Goal: Task Accomplishment & Management: Complete application form

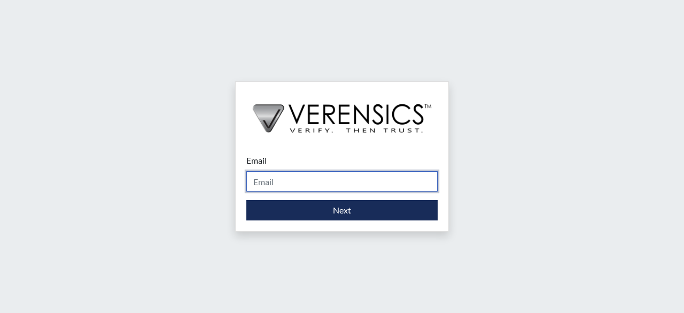
click at [325, 176] on input "Email" at bounding box center [341, 181] width 191 height 20
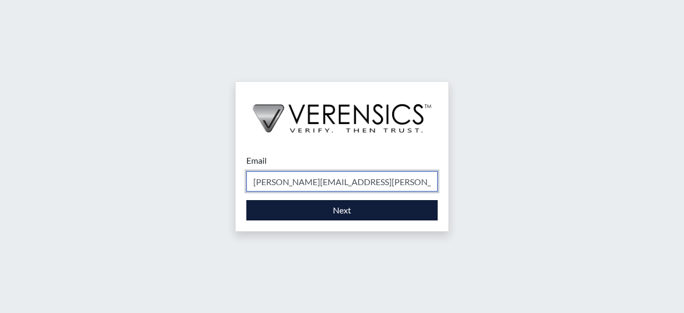
type input "[PERSON_NAME][EMAIL_ADDRESS][PERSON_NAME][DOMAIN_NAME]"
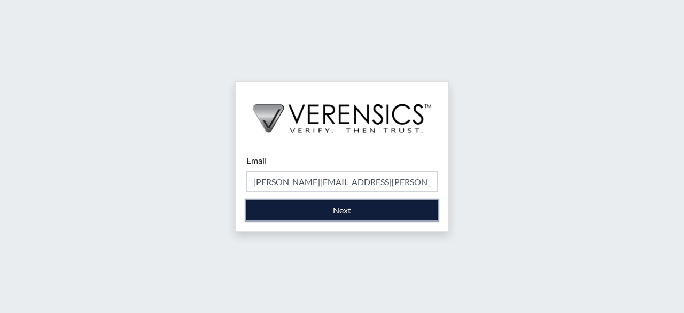
click at [330, 212] on button "Next" at bounding box center [341, 210] width 191 height 20
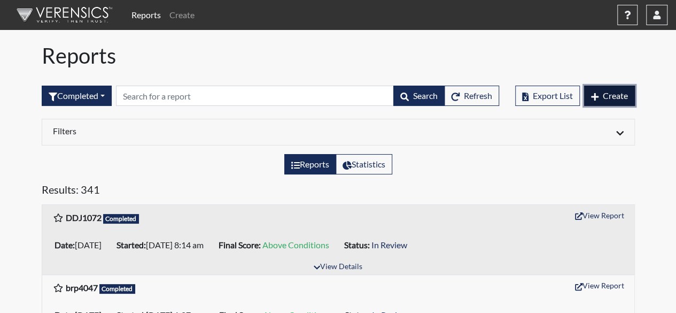
click at [597, 89] on button "Create" at bounding box center [609, 95] width 51 height 20
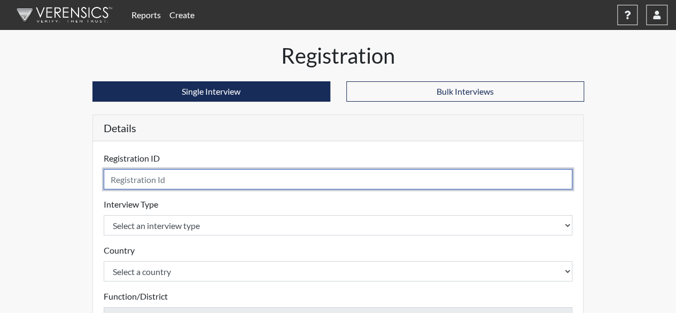
click at [348, 180] on input "text" at bounding box center [338, 179] width 469 height 20
type input "r"
type input "slr0514"
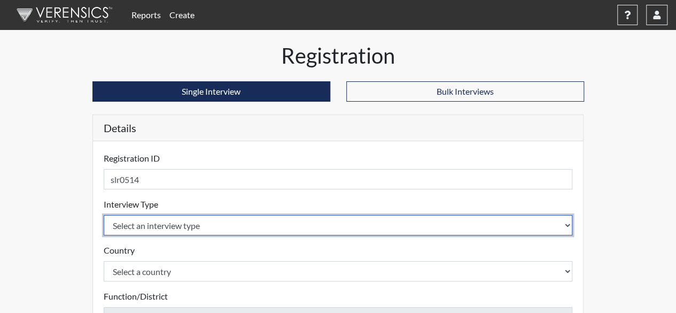
click at [299, 221] on select "Select an interview type Corrections Pre-Employment" at bounding box center [338, 225] width 469 height 20
select select "ff733e93-e1bf-11ea-9c9f-0eff0cf7eb8f"
click at [104, 215] on select "Select an interview type Corrections Pre-Employment" at bounding box center [338, 225] width 469 height 20
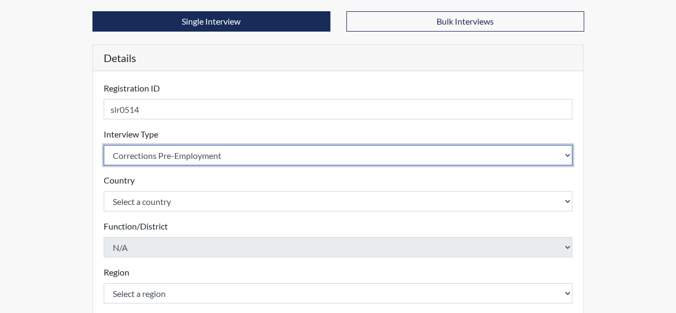
scroll to position [71, 0]
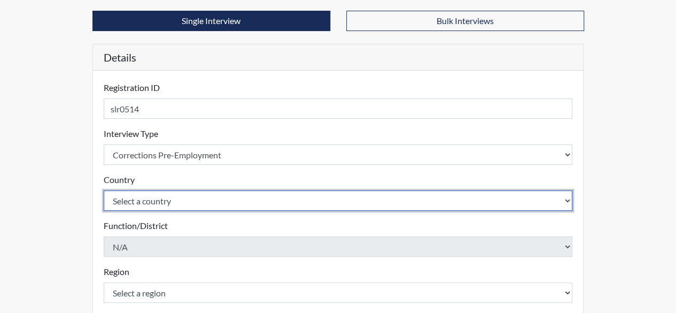
click at [248, 201] on select "Select a country [GEOGRAPHIC_DATA] [GEOGRAPHIC_DATA]" at bounding box center [338, 200] width 469 height 20
select select "united-states-of-[GEOGRAPHIC_DATA]"
click at [104, 190] on select "Select a country [GEOGRAPHIC_DATA] [GEOGRAPHIC_DATA]" at bounding box center [338, 200] width 469 height 20
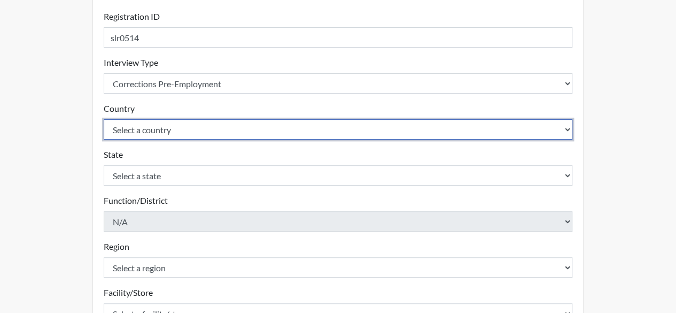
scroll to position [143, 0]
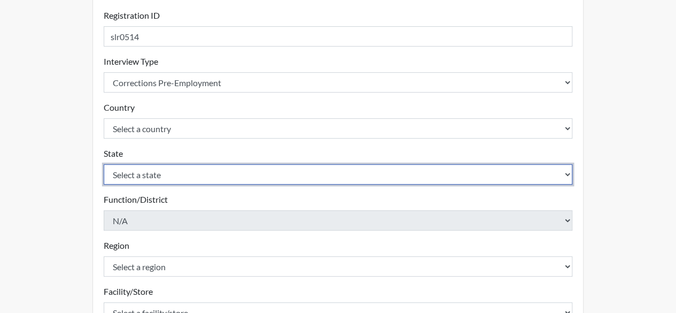
click at [197, 174] on select "Select a state [US_STATE] [US_STATE] [US_STATE] [US_STATE] [US_STATE] [US_STATE…" at bounding box center [338, 174] width 469 height 20
select select "GA"
click at [104, 164] on select "Select a state [US_STATE] [US_STATE] [US_STATE] [US_STATE] [US_STATE] [US_STATE…" at bounding box center [338, 174] width 469 height 20
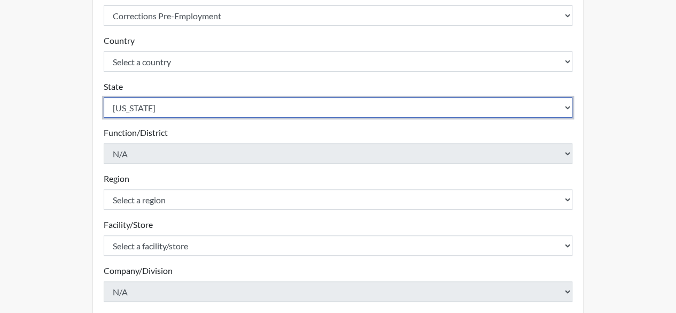
scroll to position [210, 0]
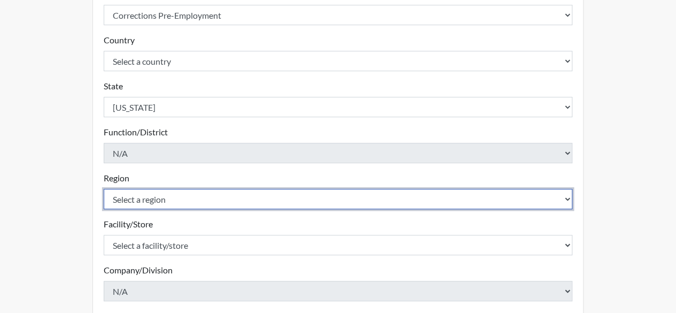
click at [177, 197] on select "Select a region [GEOGRAPHIC_DATA]" at bounding box center [338, 199] width 469 height 20
select select "51976826-f18e-4b67-8d3b-b0a0fa2f97ff"
click at [104, 189] on select "Select a region [GEOGRAPHIC_DATA]" at bounding box center [338, 199] width 469 height 20
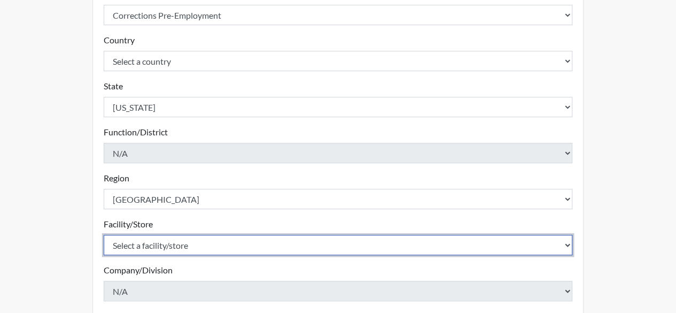
click at [183, 239] on select "Select a facility/store [GEOGRAPHIC_DATA] [PERSON_NAME] [PERSON_NAME] SP" at bounding box center [338, 245] width 469 height 20
select select "c5cba74f-09f7-49f2-a6c3-e988898cdfba"
click at [104, 235] on select "Select a facility/store [GEOGRAPHIC_DATA] [PERSON_NAME] [PERSON_NAME] SP" at bounding box center [338, 245] width 469 height 20
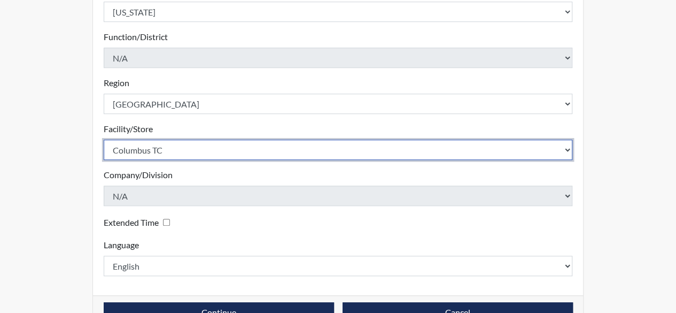
scroll to position [333, 0]
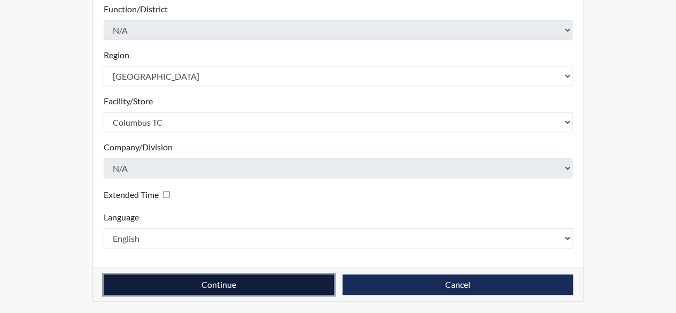
click at [245, 274] on button "Continue" at bounding box center [219, 284] width 230 height 20
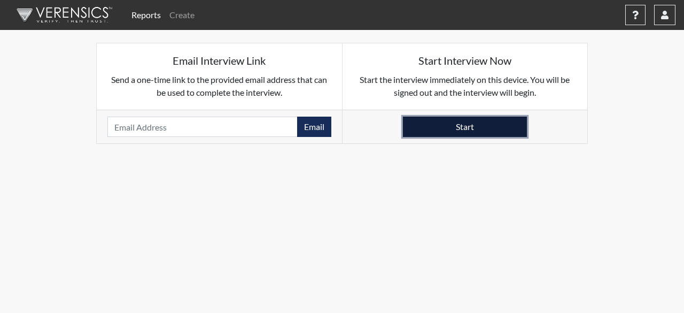
click at [458, 124] on button "Start" at bounding box center [465, 126] width 124 height 20
